Goal: Information Seeking & Learning: Learn about a topic

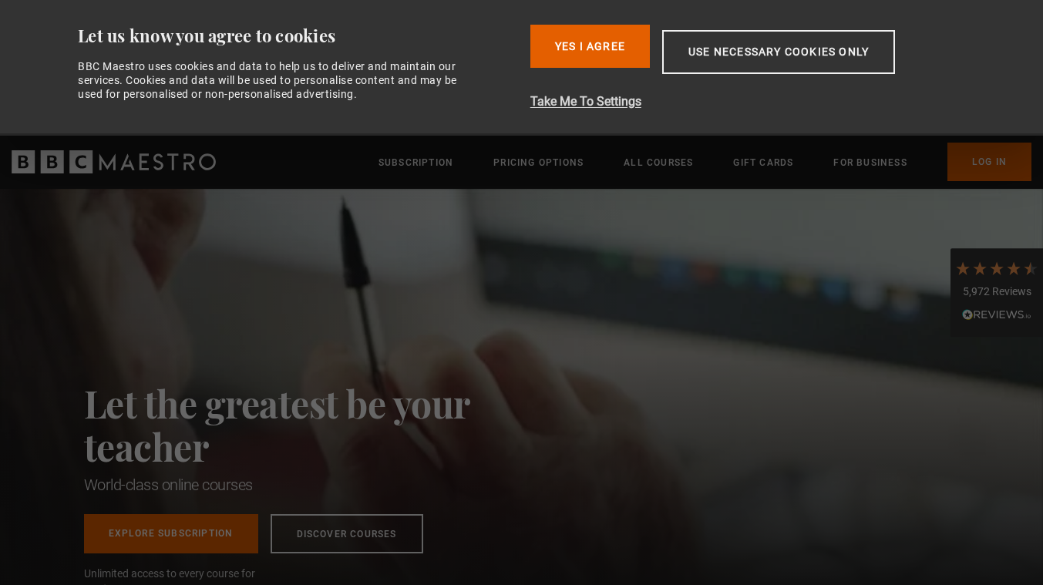
click at [604, 102] on button "Take Me To Settings" at bounding box center [753, 102] width 446 height 19
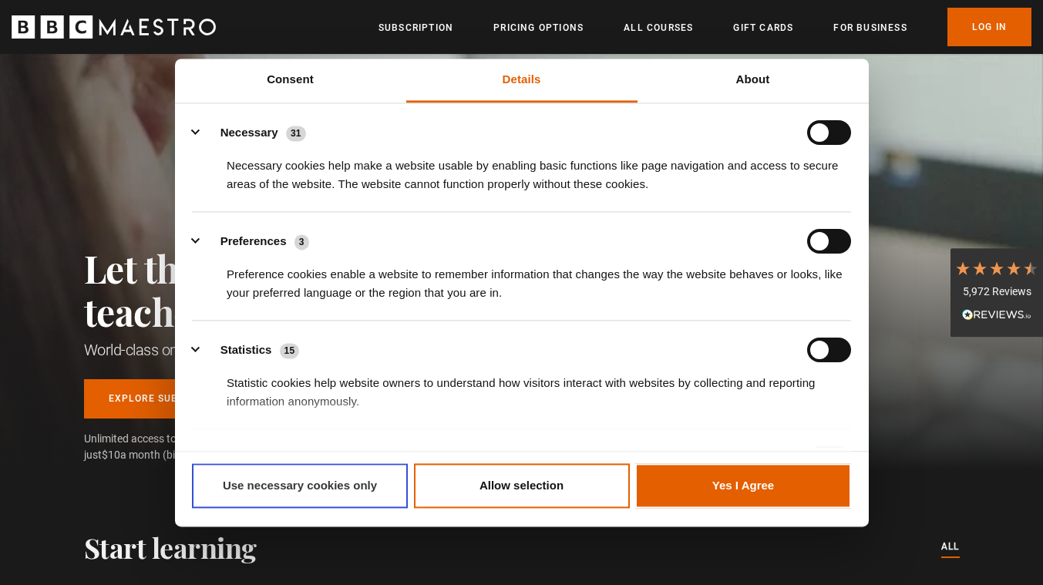
click at [338, 502] on button "Use necessary cookies only" at bounding box center [300, 486] width 216 height 45
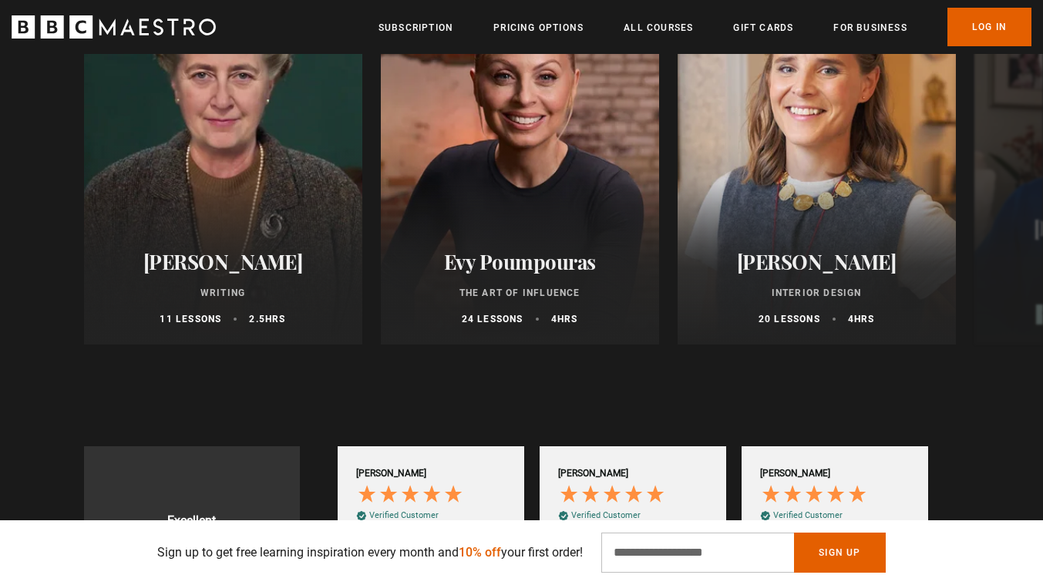
scroll to position [764, 0]
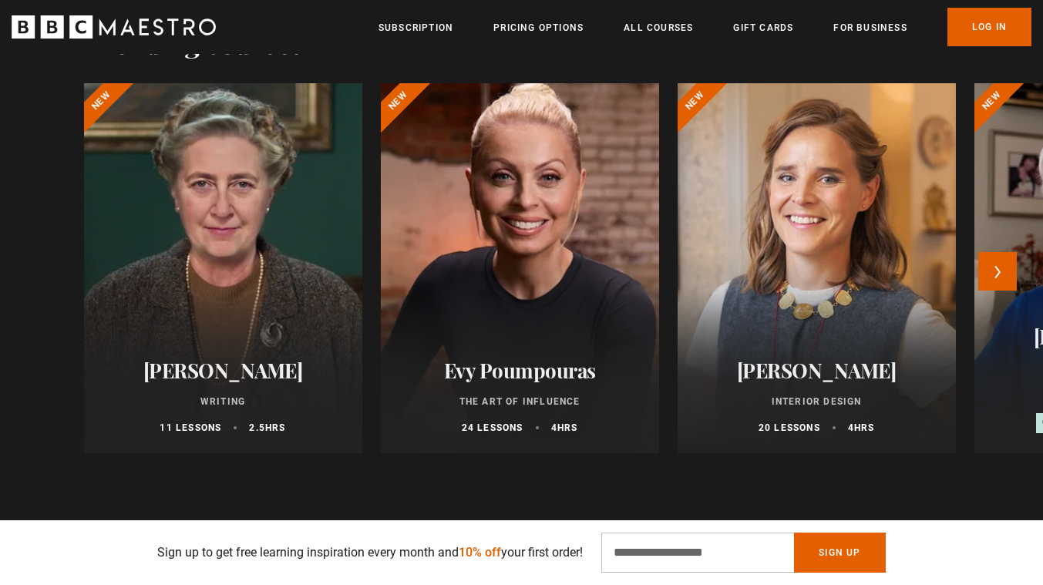
click at [538, 298] on div at bounding box center [520, 268] width 306 height 407
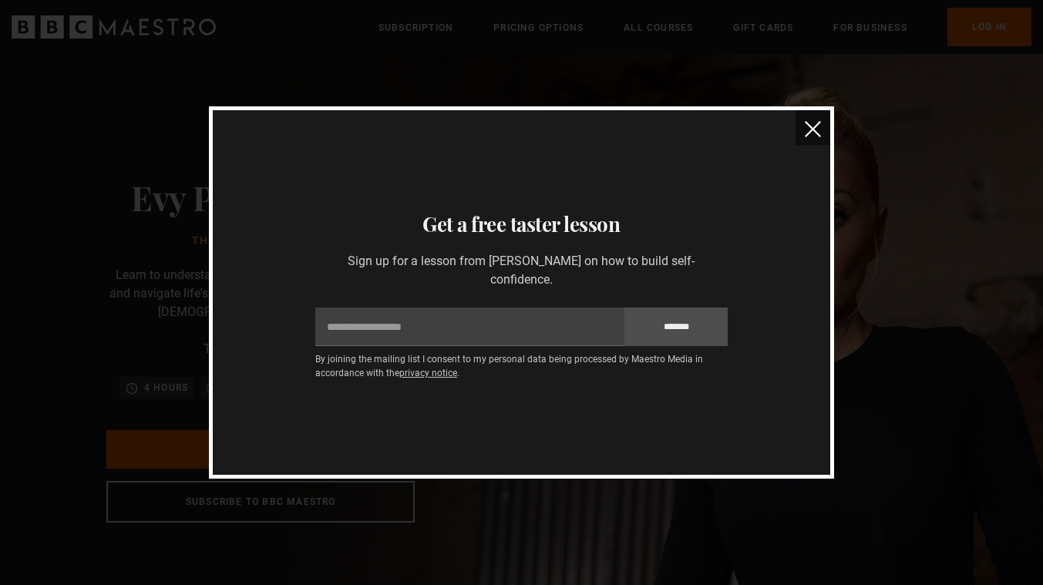
click at [811, 130] on img "close" at bounding box center [813, 129] width 16 height 16
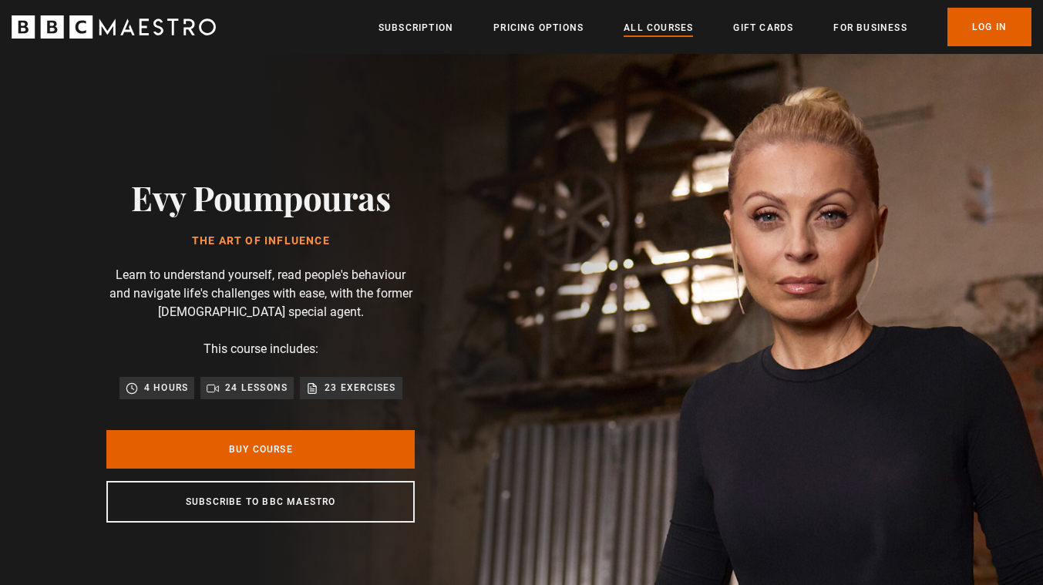
click at [641, 26] on link "All Courses" at bounding box center [658, 27] width 69 height 15
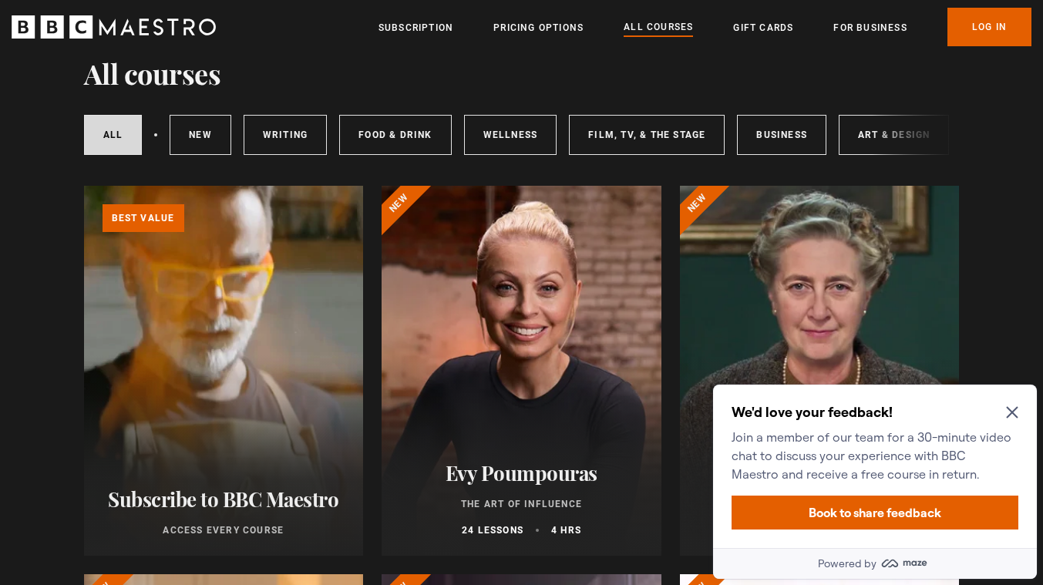
scroll to position [133, 0]
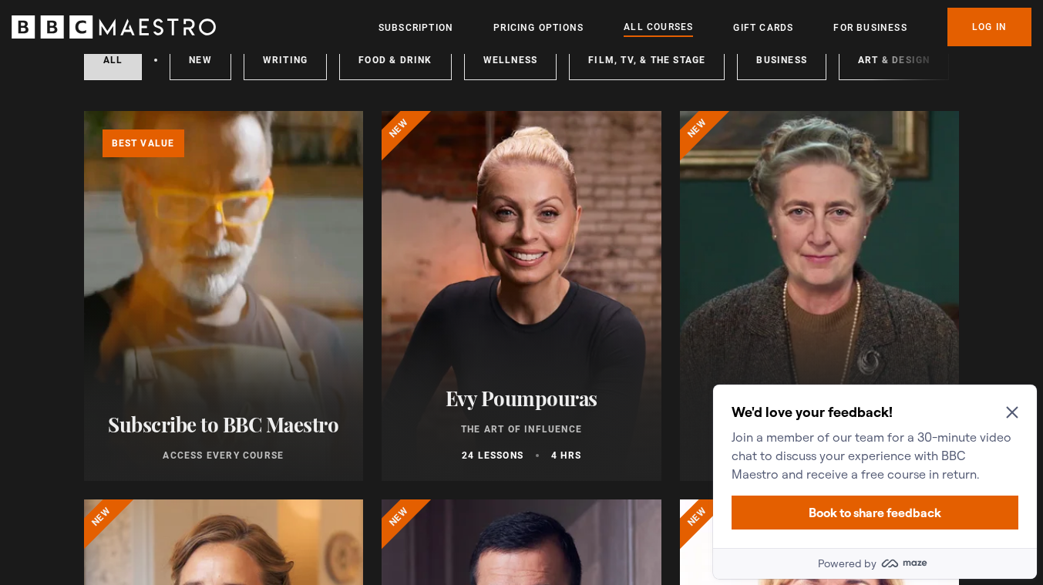
click at [531, 304] on div at bounding box center [522, 296] width 280 height 370
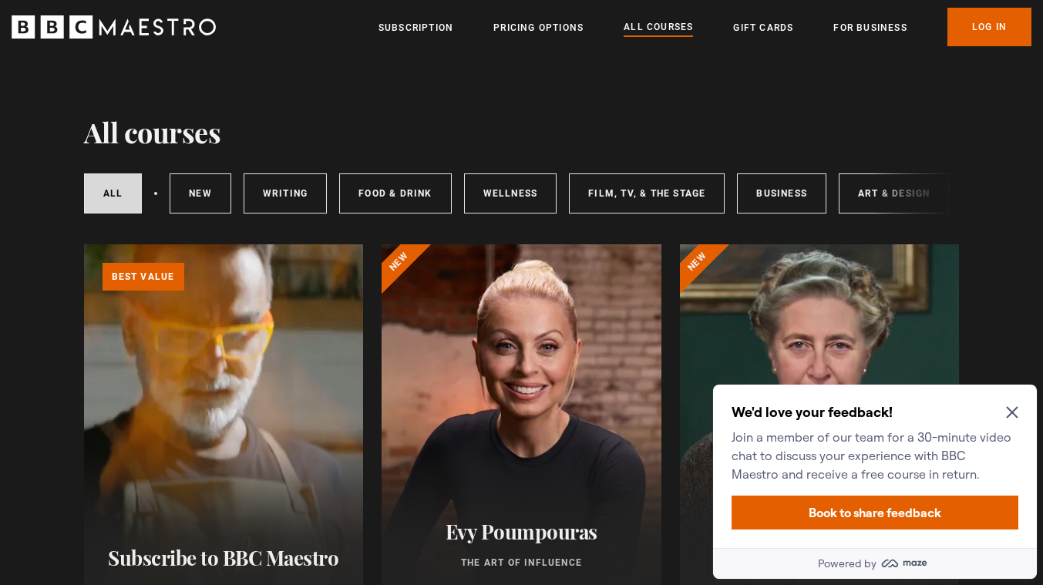
click at [1015, 411] on icon "Close Maze Prompt" at bounding box center [1012, 412] width 12 height 12
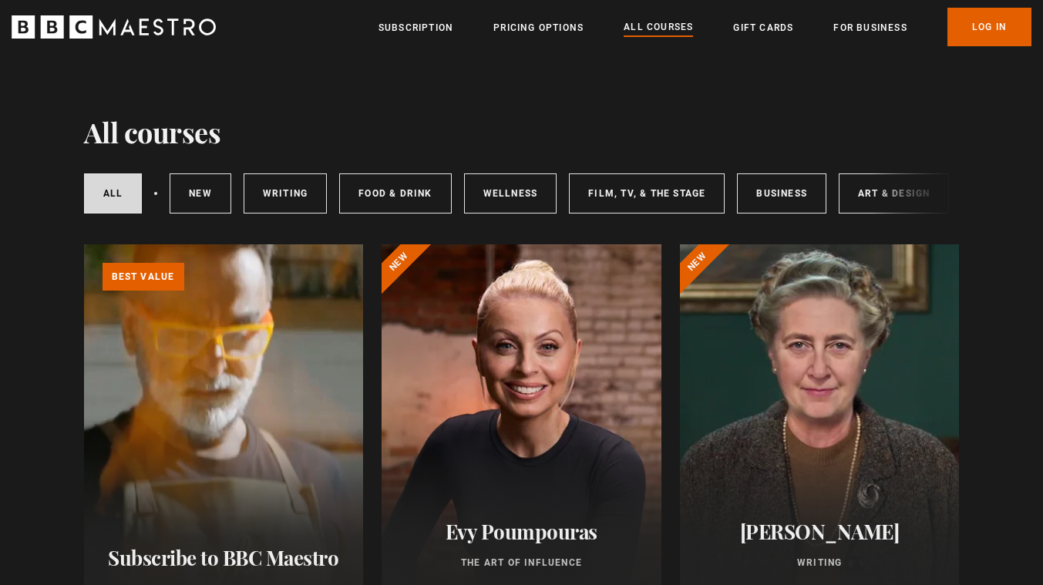
click at [779, 400] on div at bounding box center [820, 429] width 280 height 370
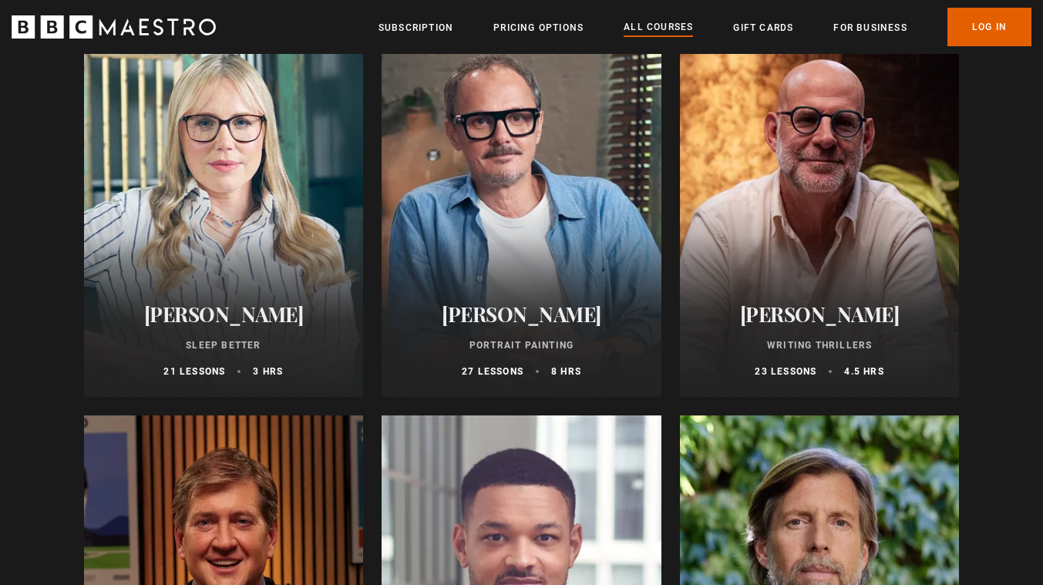
scroll to position [1384, 0]
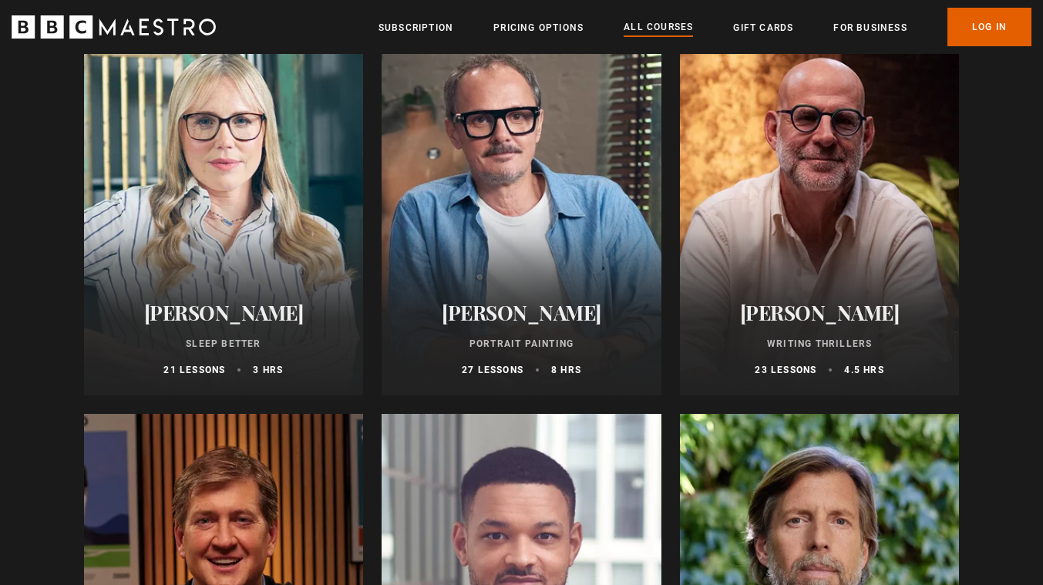
click at [268, 317] on h2 "[PERSON_NAME]" at bounding box center [224, 313] width 243 height 24
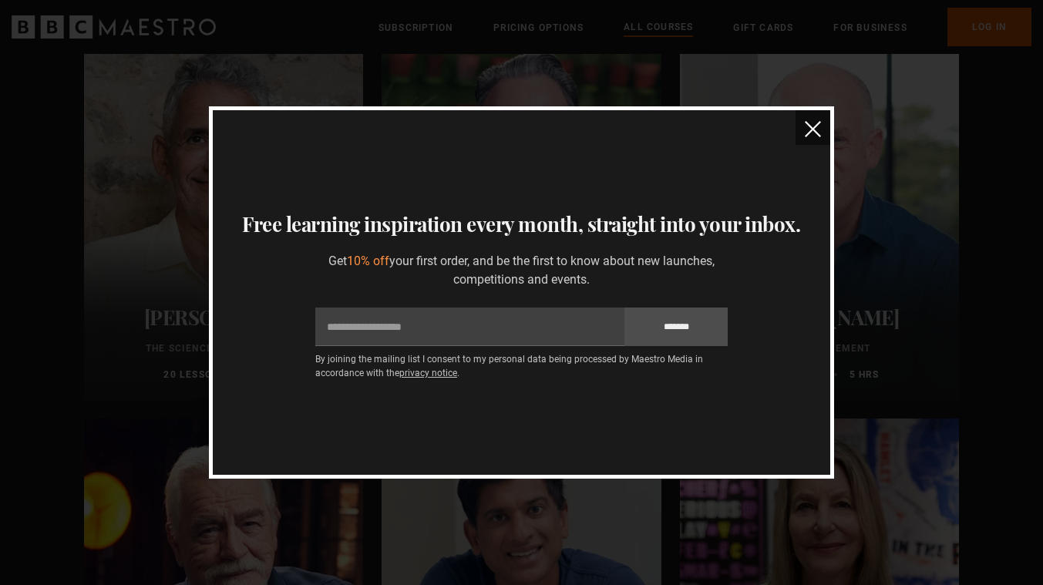
scroll to position [2084, 0]
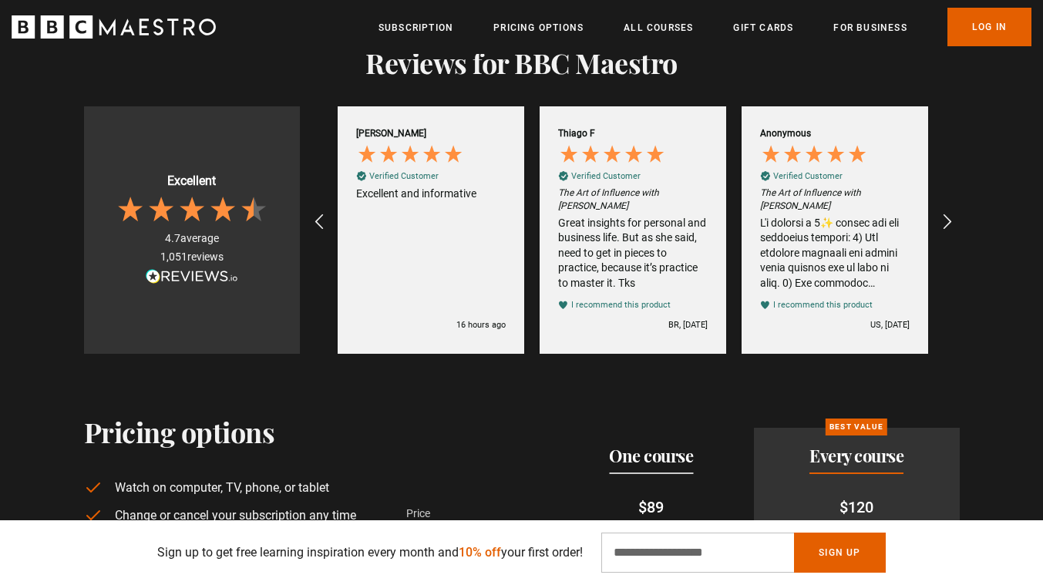
scroll to position [2822, 0]
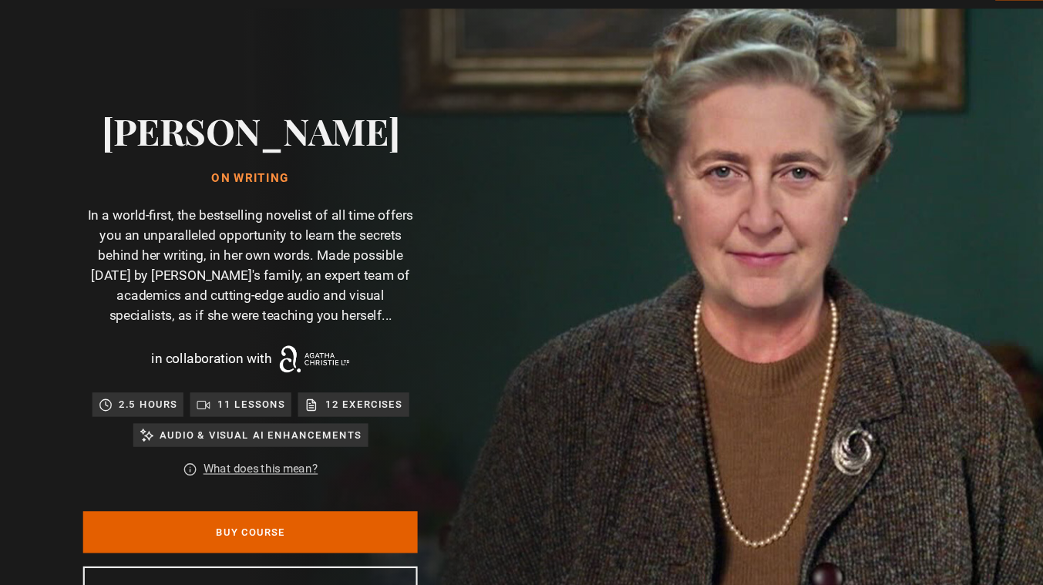
scroll to position [36, 0]
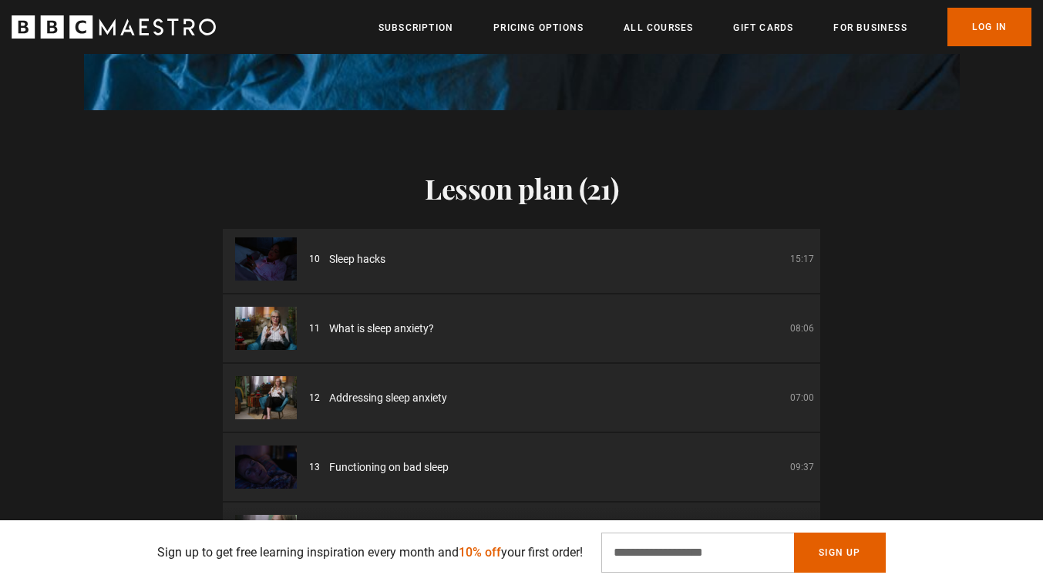
scroll to position [629, 0]
